Goal: Task Accomplishment & Management: Complete application form

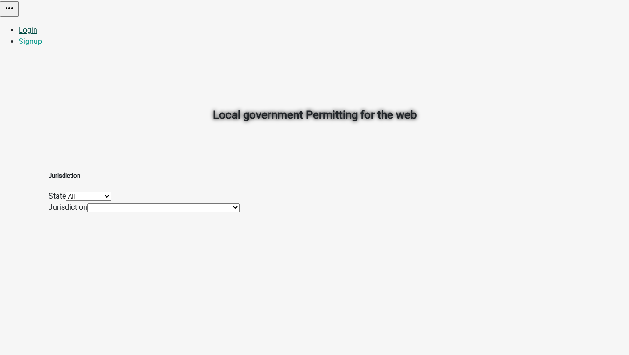
click at [37, 26] on link "Login" at bounding box center [28, 30] width 19 height 9
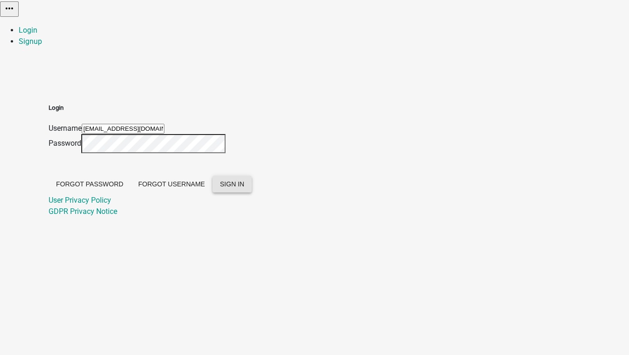
click at [244, 188] on span "SIGN IN" at bounding box center [232, 183] width 24 height 7
click at [495, 251] on div "Server Error! Contact support if this error persists." at bounding box center [314, 239] width 629 height 22
click at [492, 284] on body "Internet Explorer does NOT work with GeoPermits. Get a new browser for more sec…" at bounding box center [314, 177] width 629 height 355
click at [497, 228] on div "Invalid Username/password" at bounding box center [314, 222] width 629 height 11
click at [244, 188] on span "SIGN IN" at bounding box center [232, 183] width 24 height 7
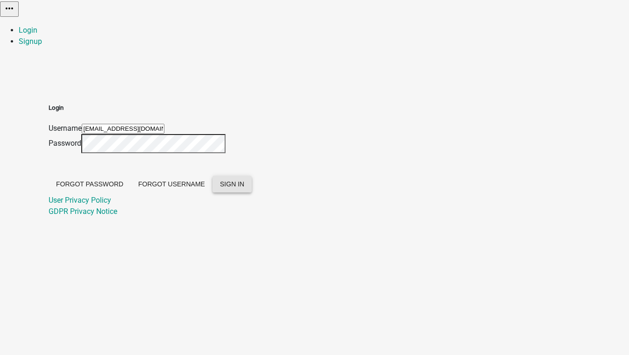
click at [244, 188] on span "SIGN IN" at bounding box center [232, 183] width 24 height 7
click at [573, 128] on div "Login Username nhutchins@schneidergis.com Password Forgot Password Forgot Usern…" at bounding box center [315, 149] width 533 height 136
click at [568, 133] on div "Login Username nhutchins@schneidergis.com Password Forgot Password Forgot Usern…" at bounding box center [315, 149] width 533 height 136
click at [244, 188] on span "SIGN IN" at bounding box center [232, 183] width 24 height 7
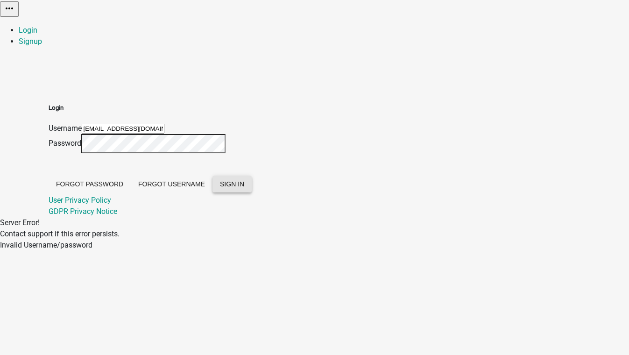
click at [577, 217] on div "Login Username nhutchins@schneidergis.com Password Forgot Password Forgot Usern…" at bounding box center [315, 149] width 533 height 136
click at [244, 188] on span "SIGN IN" at bounding box center [232, 183] width 24 height 7
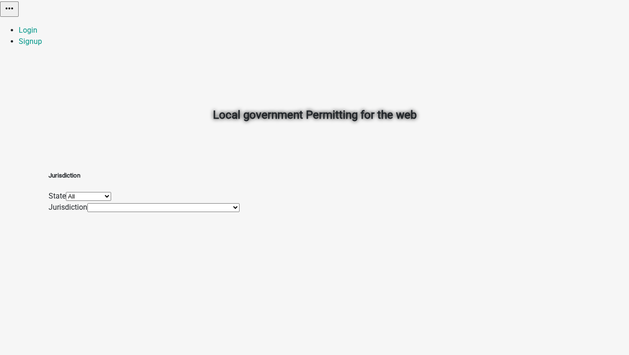
click at [454, 319] on div "Local government Permitting for the web Jurisdiction State All [US_STATE] [US_S…" at bounding box center [314, 177] width 629 height 355
click at [319, 321] on div "Local government Permitting for the web Jurisdiction State All [US_STATE] [US_S…" at bounding box center [314, 177] width 629 height 355
click at [523, 107] on h2 "Local government Permitting for the web" at bounding box center [315, 115] width 519 height 17
